Goal: Information Seeking & Learning: Understand process/instructions

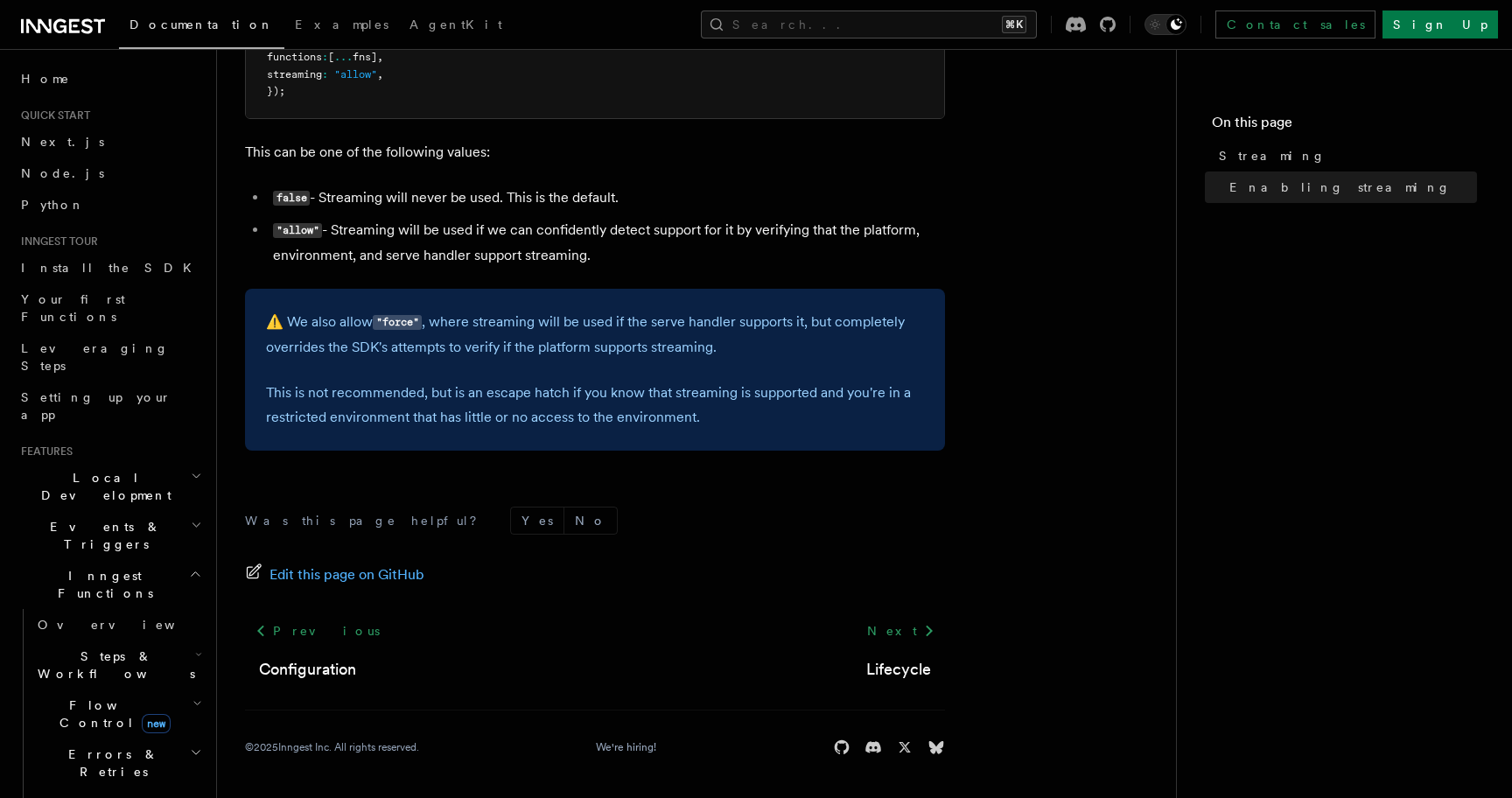
scroll to position [258, 0]
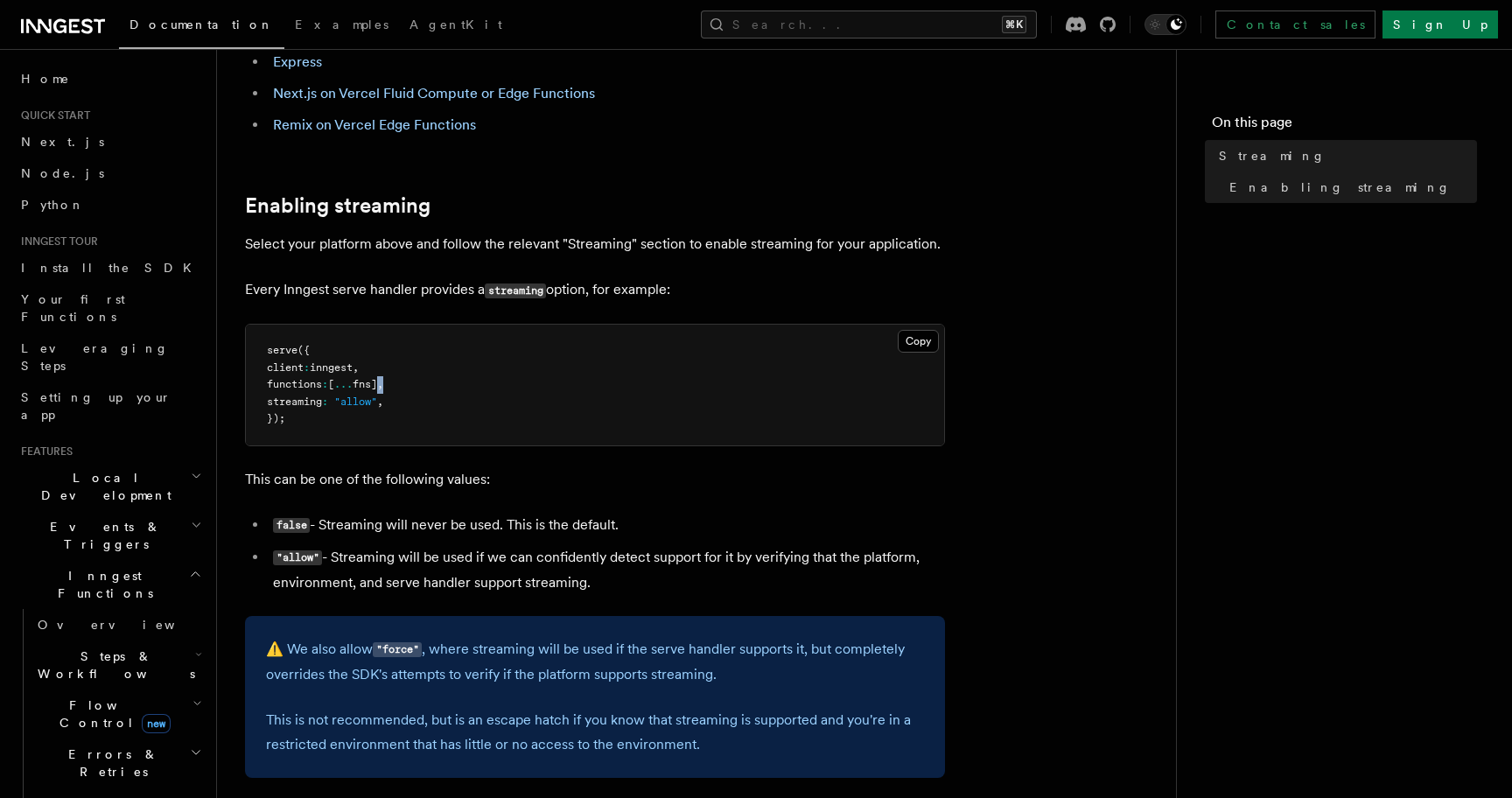
click at [402, 387] on pre "serve ({ client : inngest , functions : [ ... fns] , streaming : "allow" , });" at bounding box center [595, 384] width 699 height 120
drag, startPoint x: 402, startPoint y: 398, endPoint x: 279, endPoint y: 399, distance: 123.0
click at [279, 399] on pre "serve ({ client : inngest , functions : [ ... fns] , streaming : "allow" , });" at bounding box center [595, 384] width 699 height 120
copy span "streaming : "allow" ,"
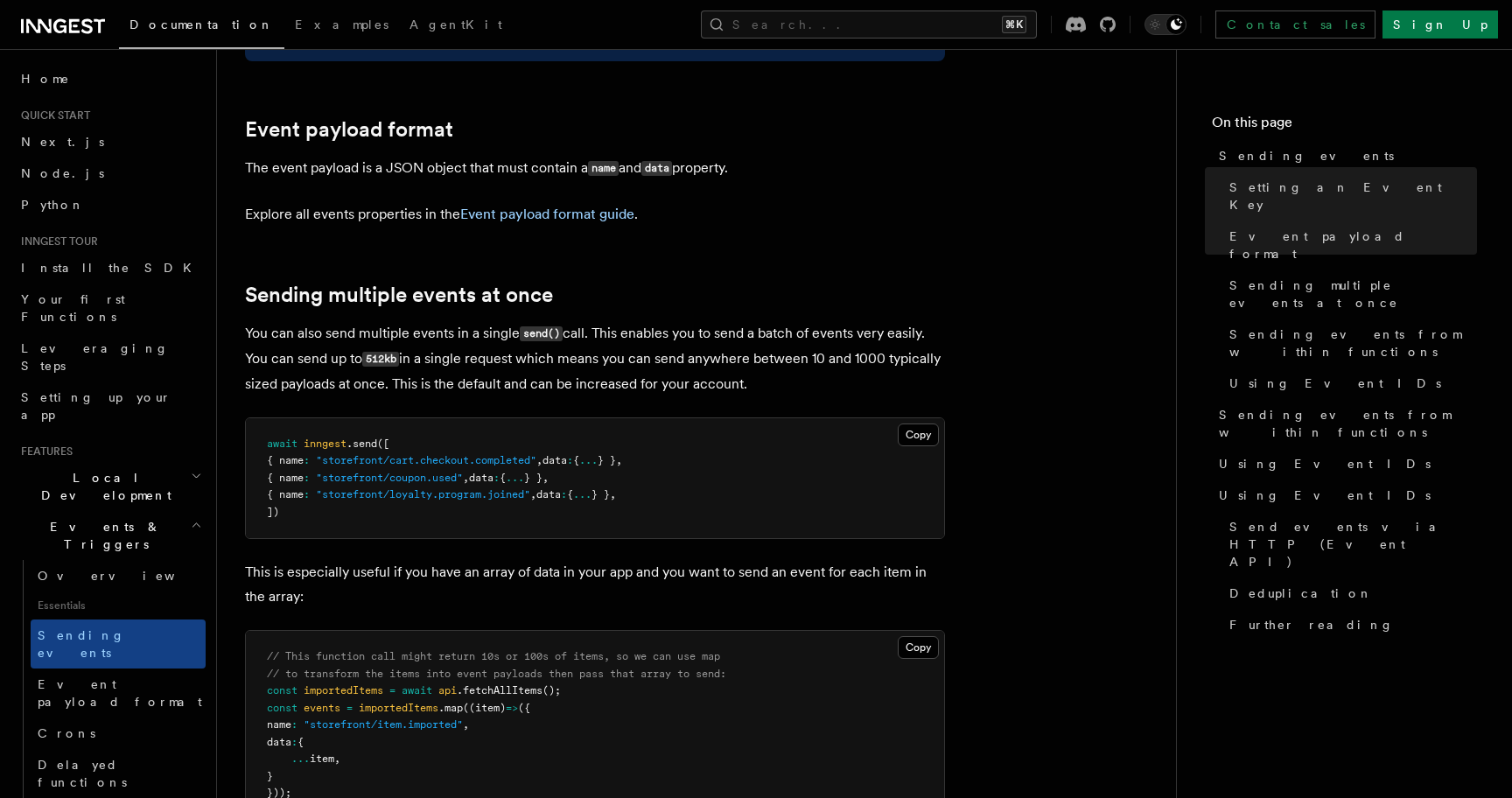
scroll to position [1885, 0]
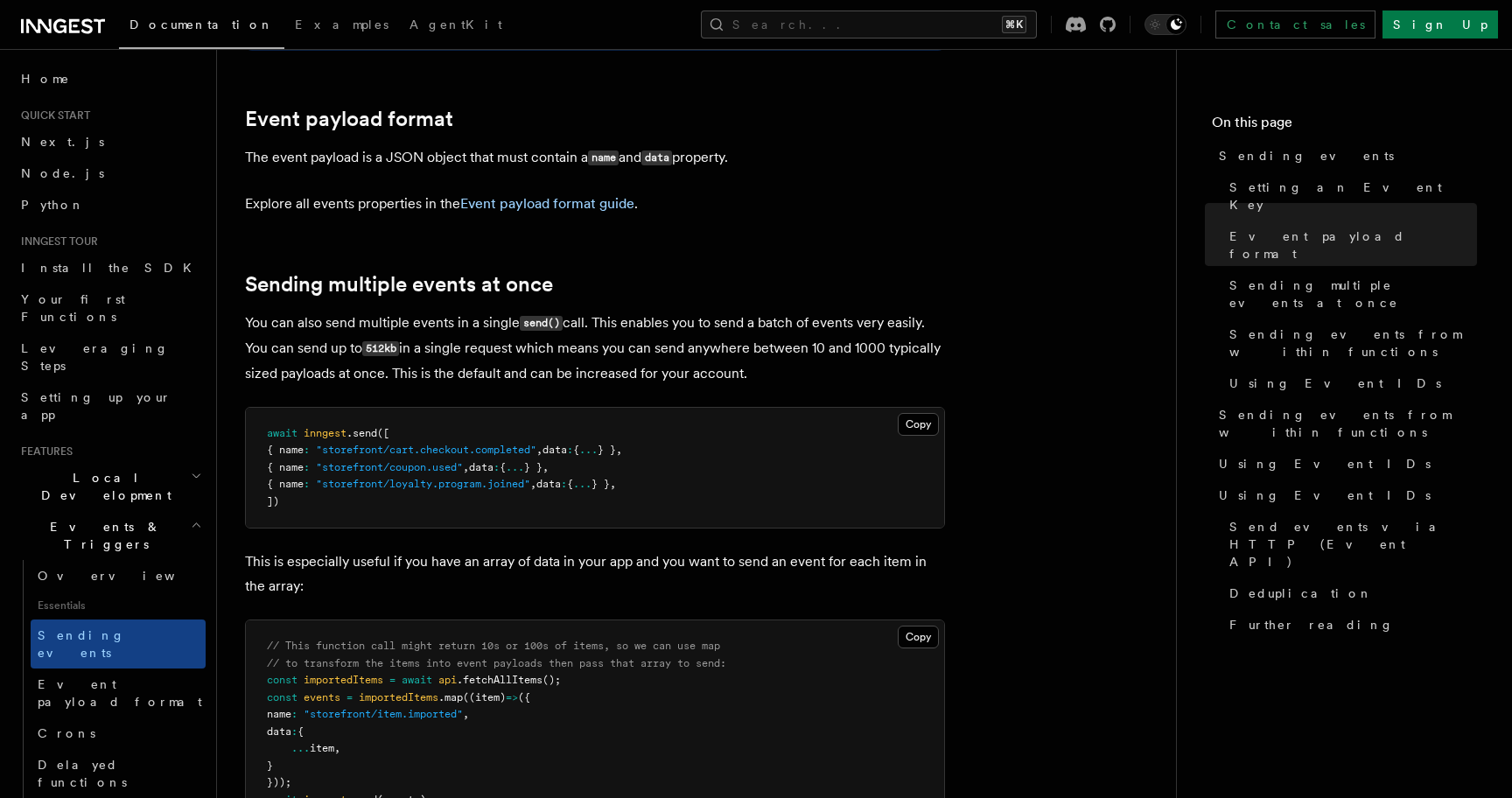
click at [564, 195] on link "Event payload format guide" at bounding box center [546, 203] width 174 height 17
